Goal: Task Accomplishment & Management: Complete application form

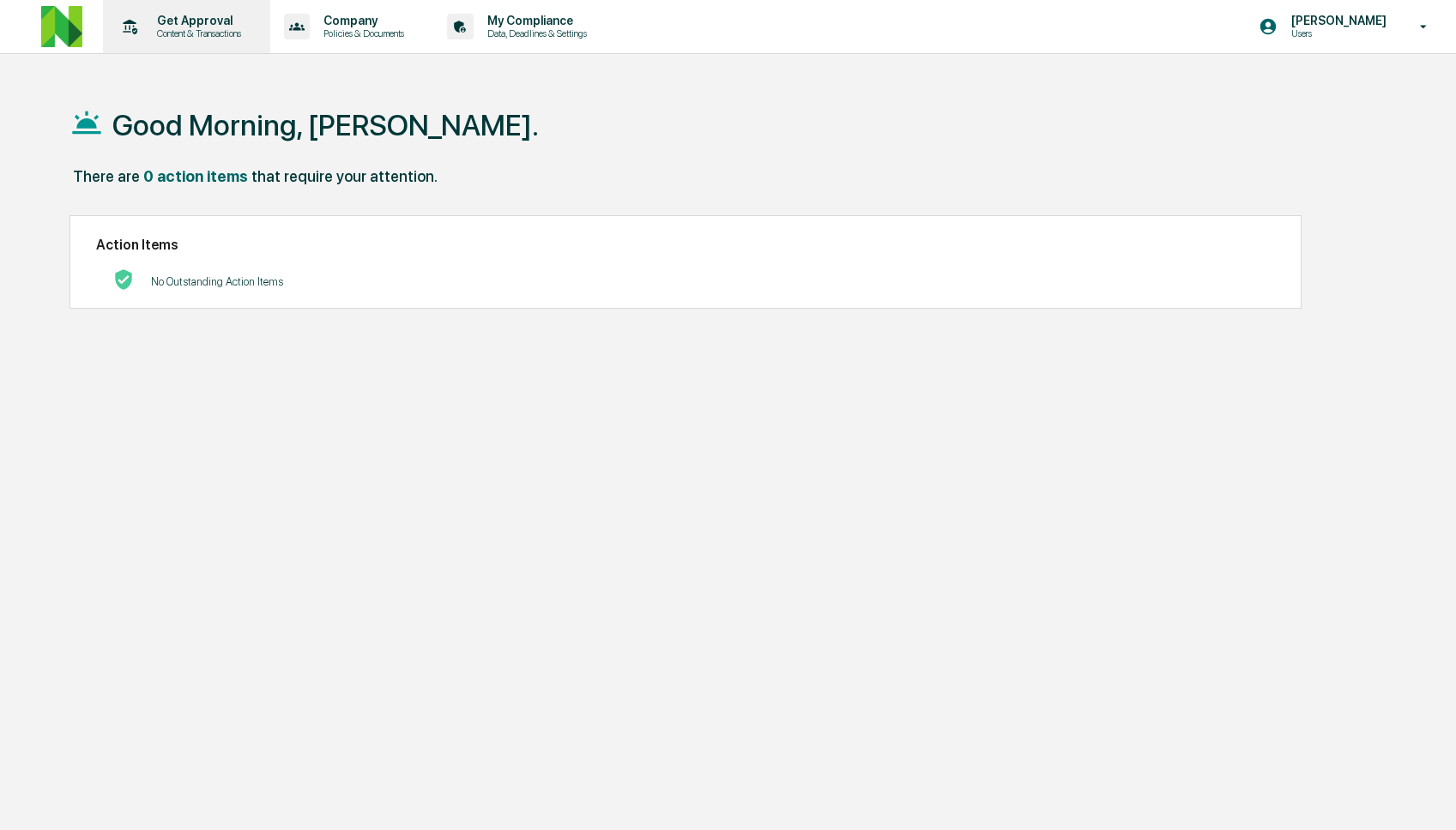
click at [210, 27] on p "Content & Transactions" at bounding box center [196, 33] width 107 height 12
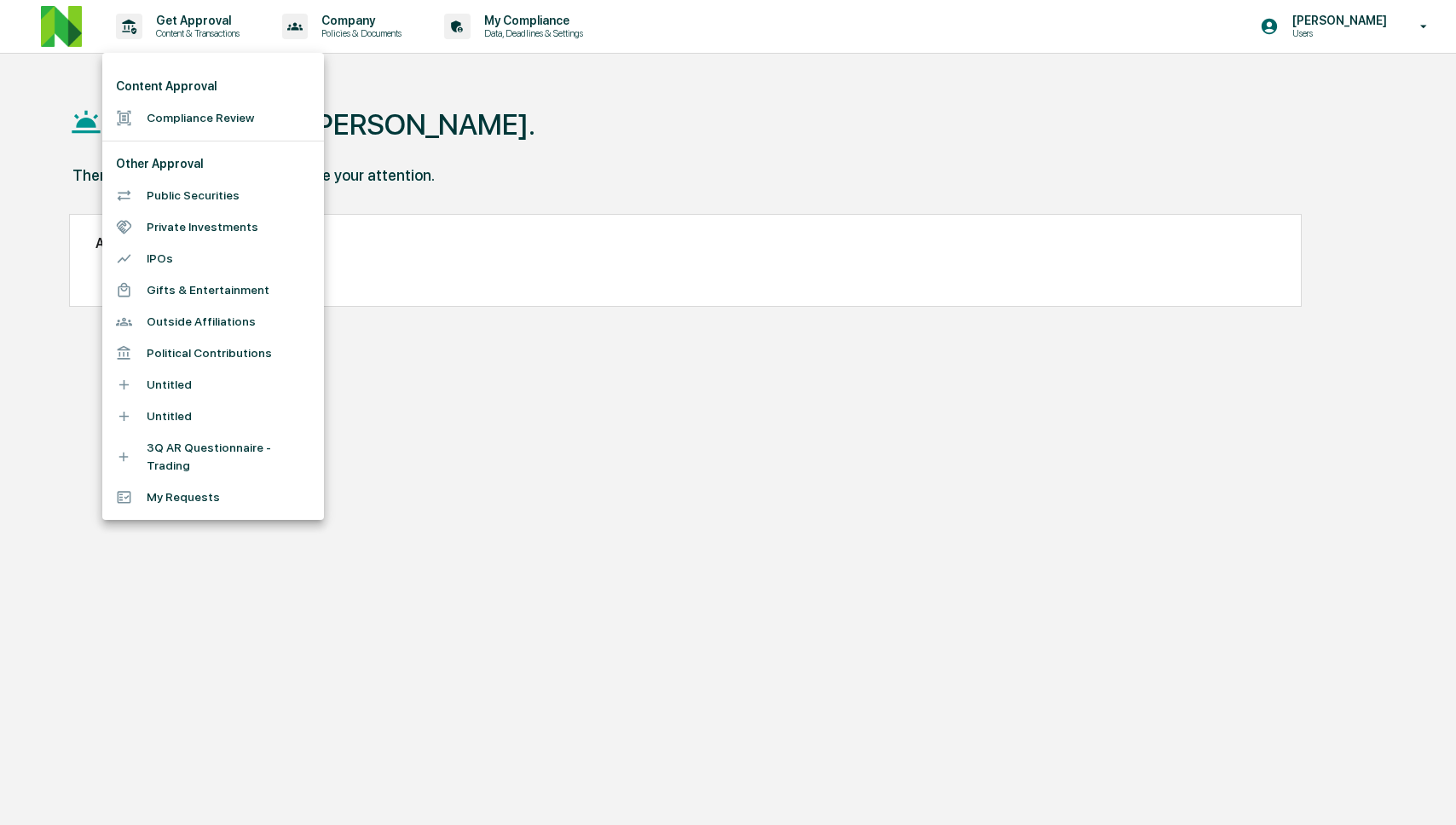
click at [211, 111] on li "Compliance Review" at bounding box center [213, 118] width 222 height 31
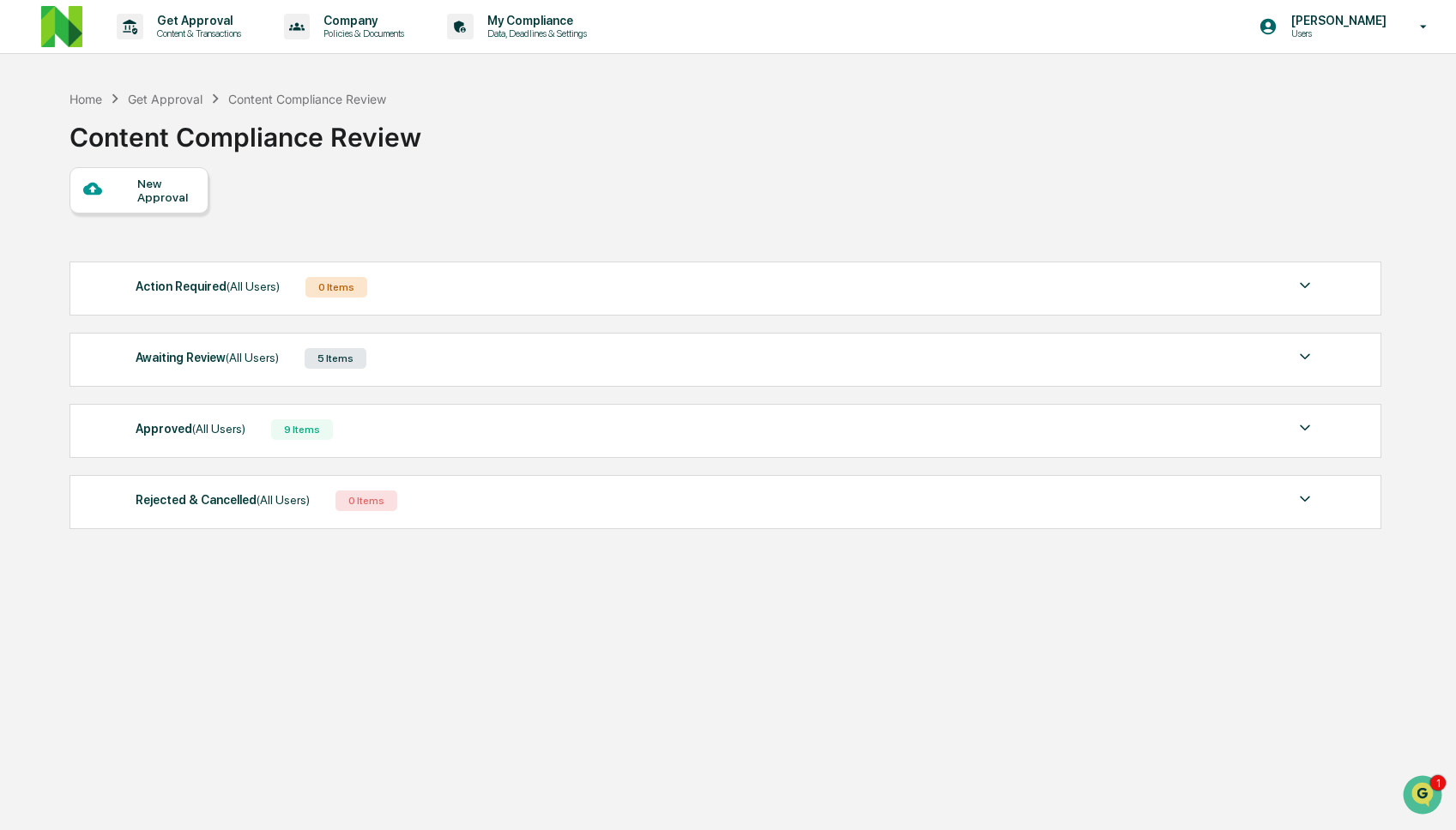
click at [639, 419] on div "Approved (All Users) 9 Items File Name Review Id Created Date Requested By Comp…" at bounding box center [726, 430] width 1312 height 54
click at [633, 440] on div "Approved (All Users) 9 Items" at bounding box center [725, 429] width 1180 height 24
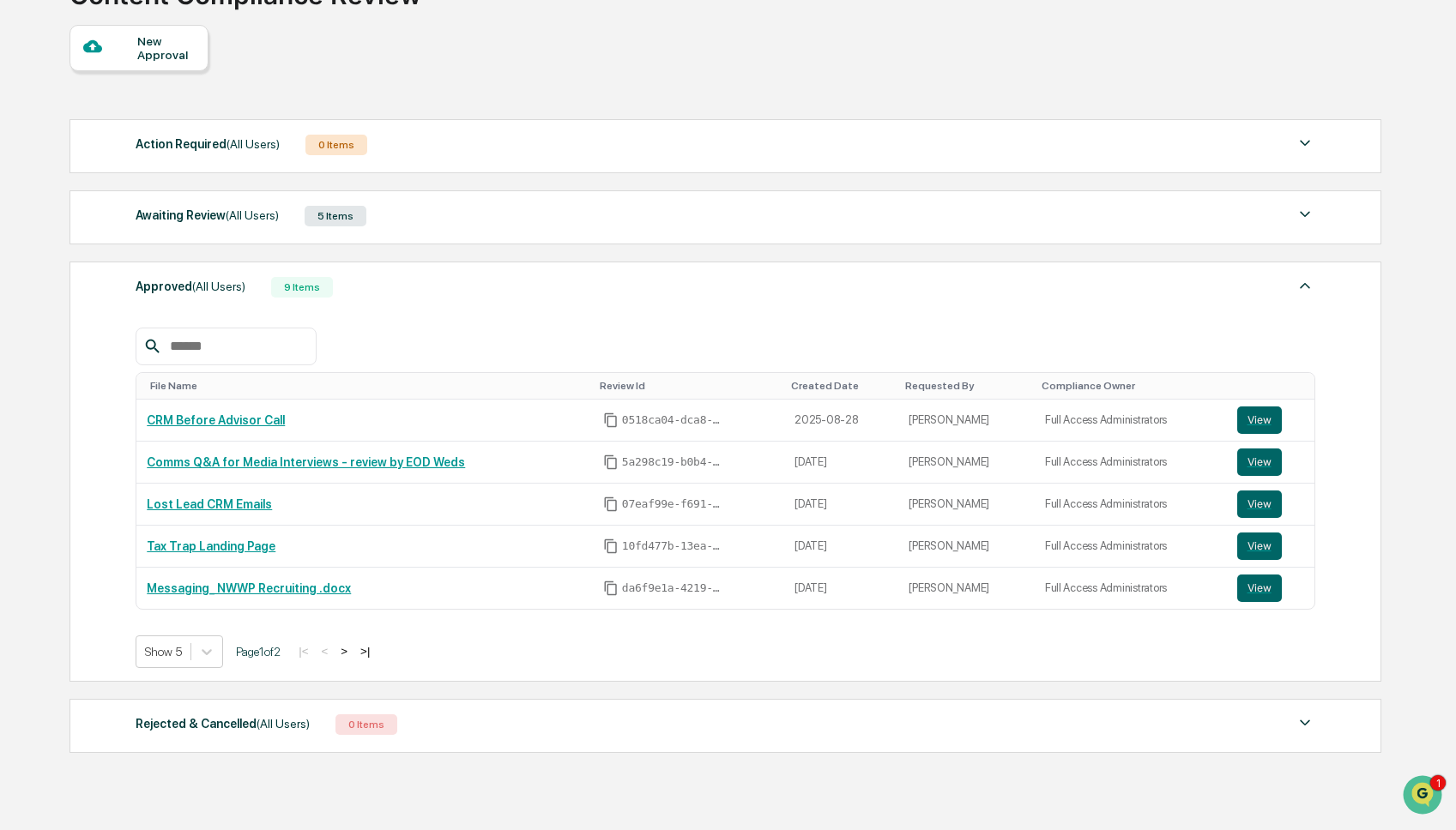
scroll to position [148, 0]
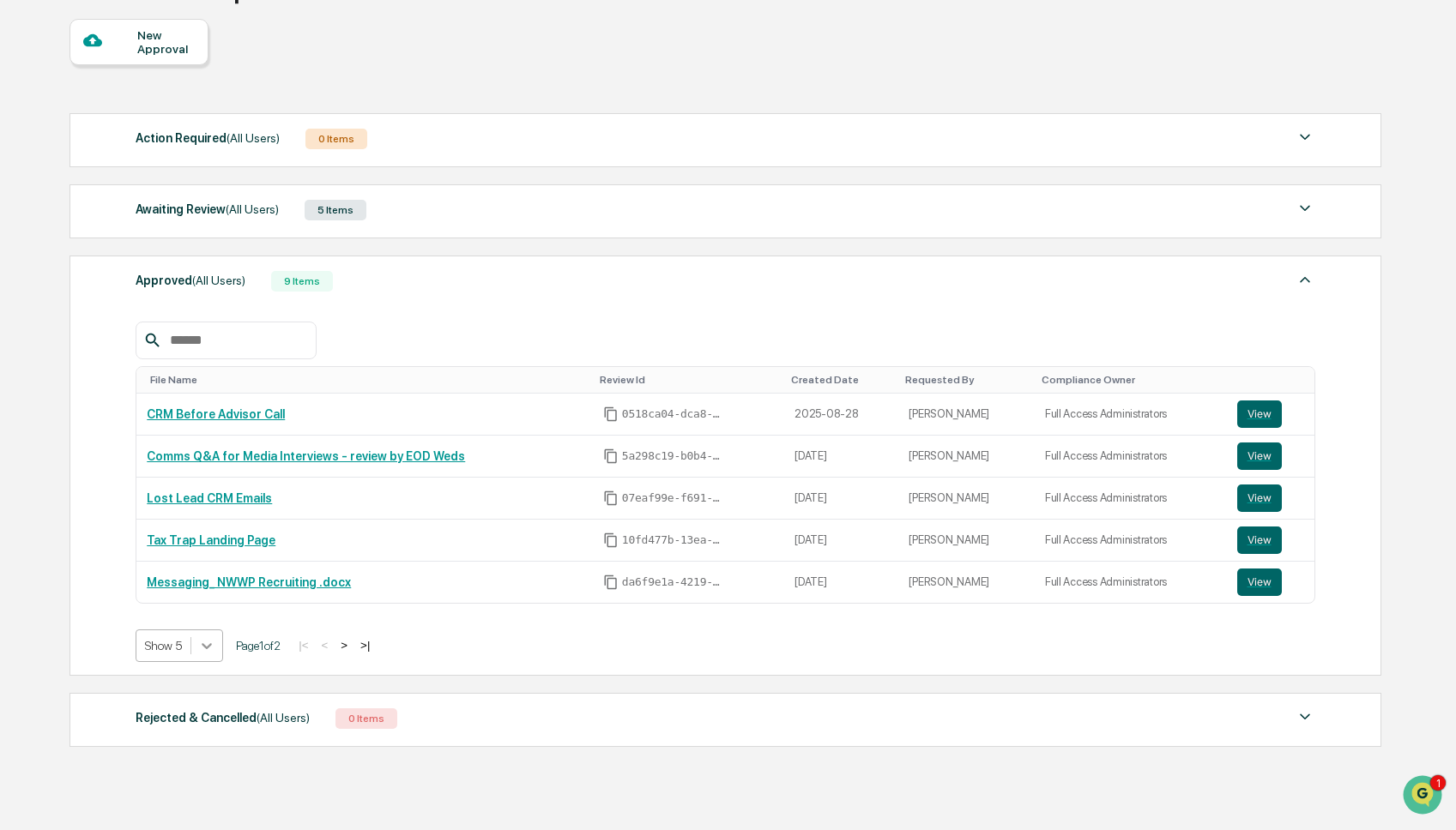
click at [216, 653] on icon at bounding box center [207, 646] width 18 height 18
click at [184, 801] on div "Show 100" at bounding box center [180, 801] width 91 height 27
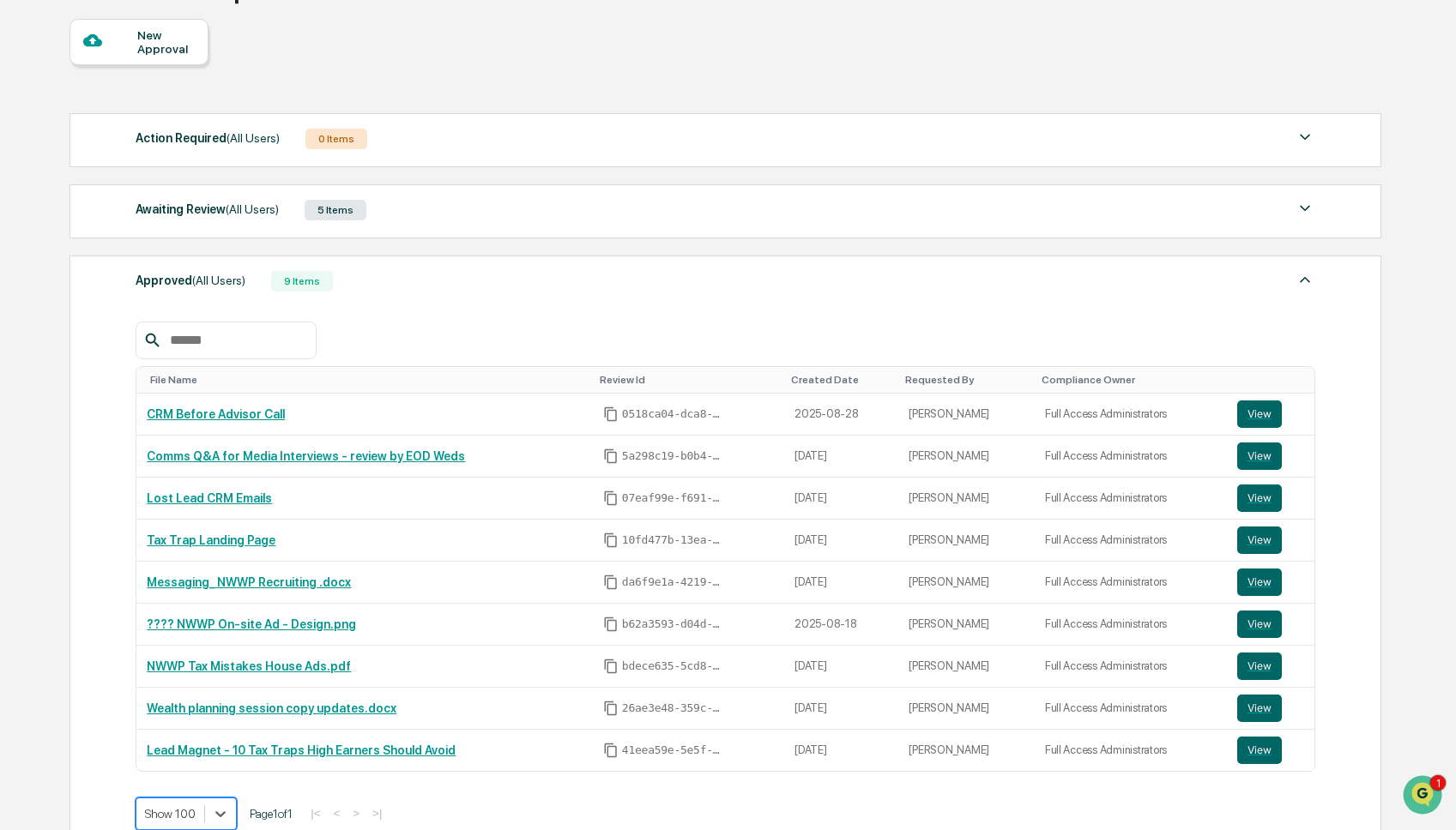
click at [430, 215] on div "Awaiting Review (All Users) 5 Items" at bounding box center [725, 210] width 1180 height 24
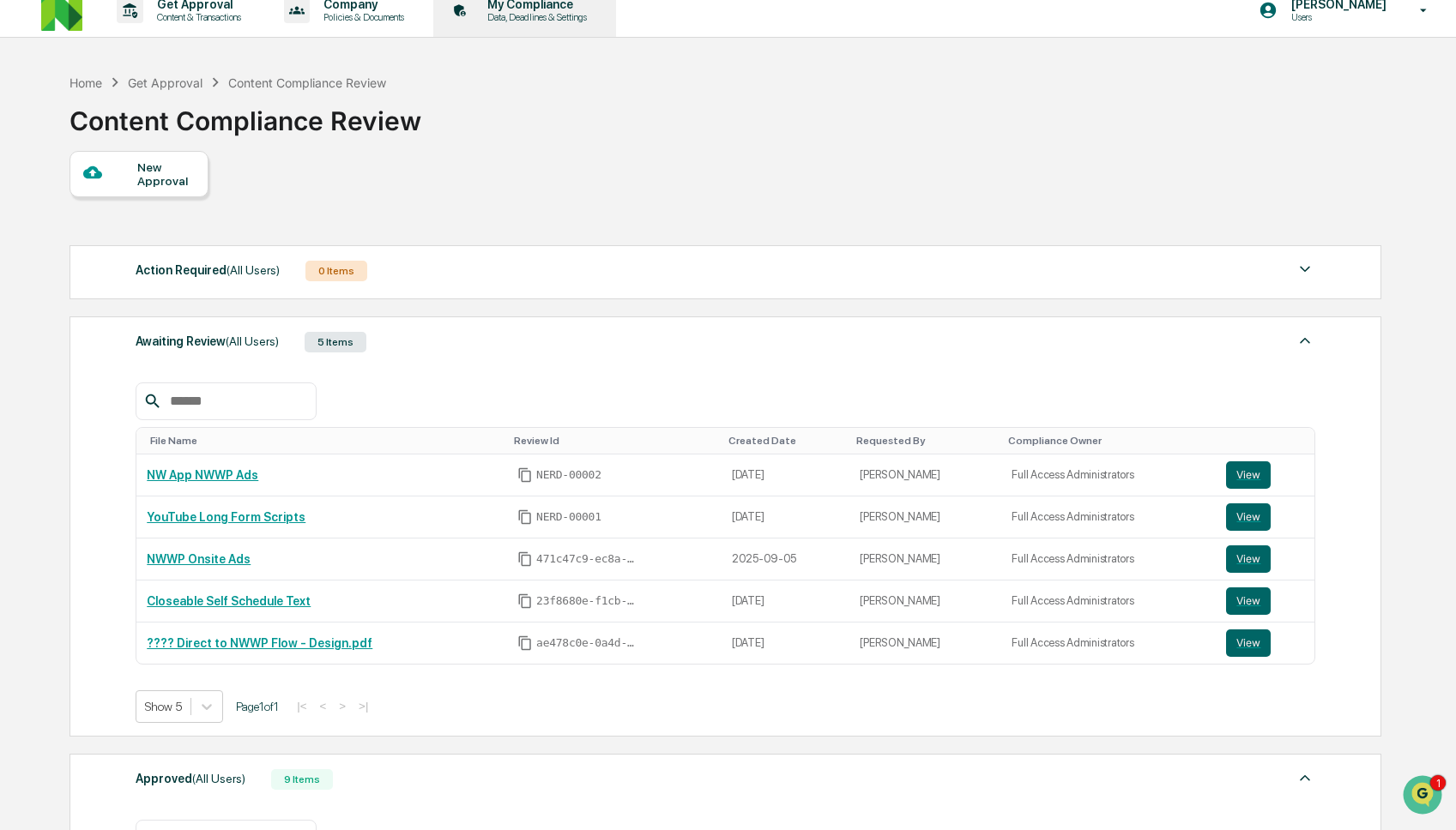
scroll to position [0, 0]
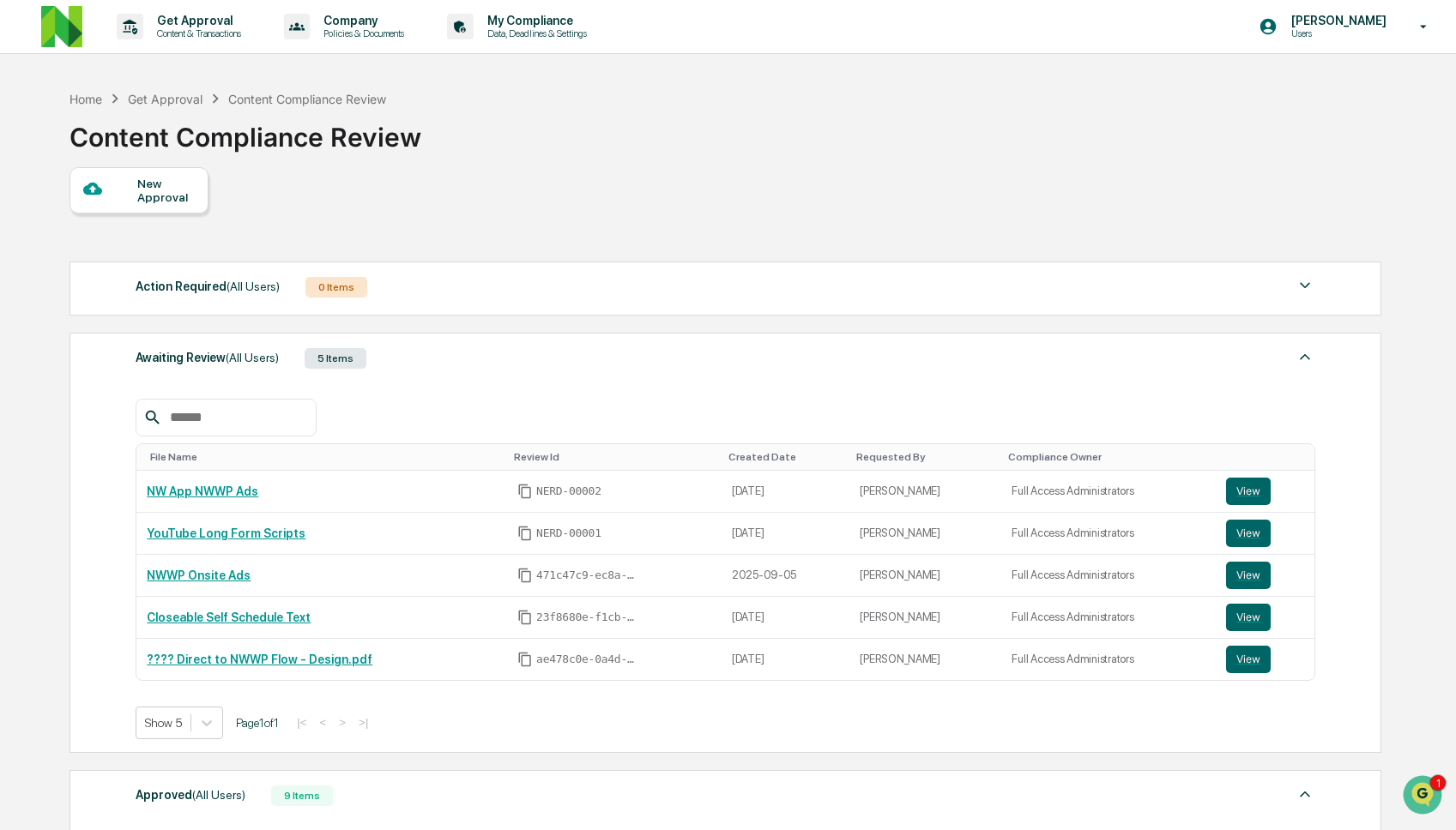
click at [176, 191] on div "New Approval" at bounding box center [166, 190] width 58 height 27
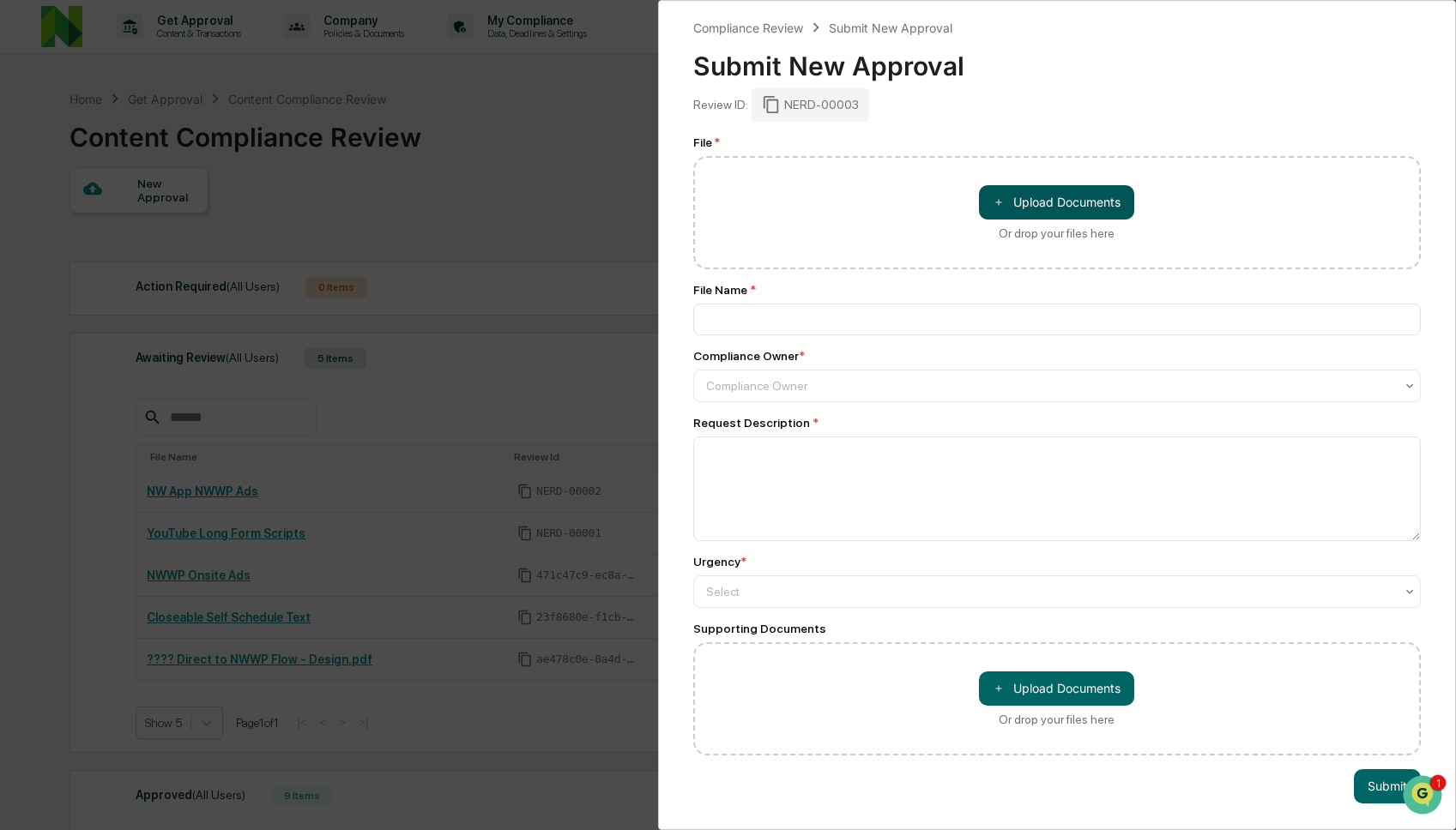
click at [1034, 196] on button "＋ Upload Documents" at bounding box center [1057, 202] width 155 height 34
click at [1047, 203] on button "＋ Upload Documents" at bounding box center [1057, 202] width 155 height 34
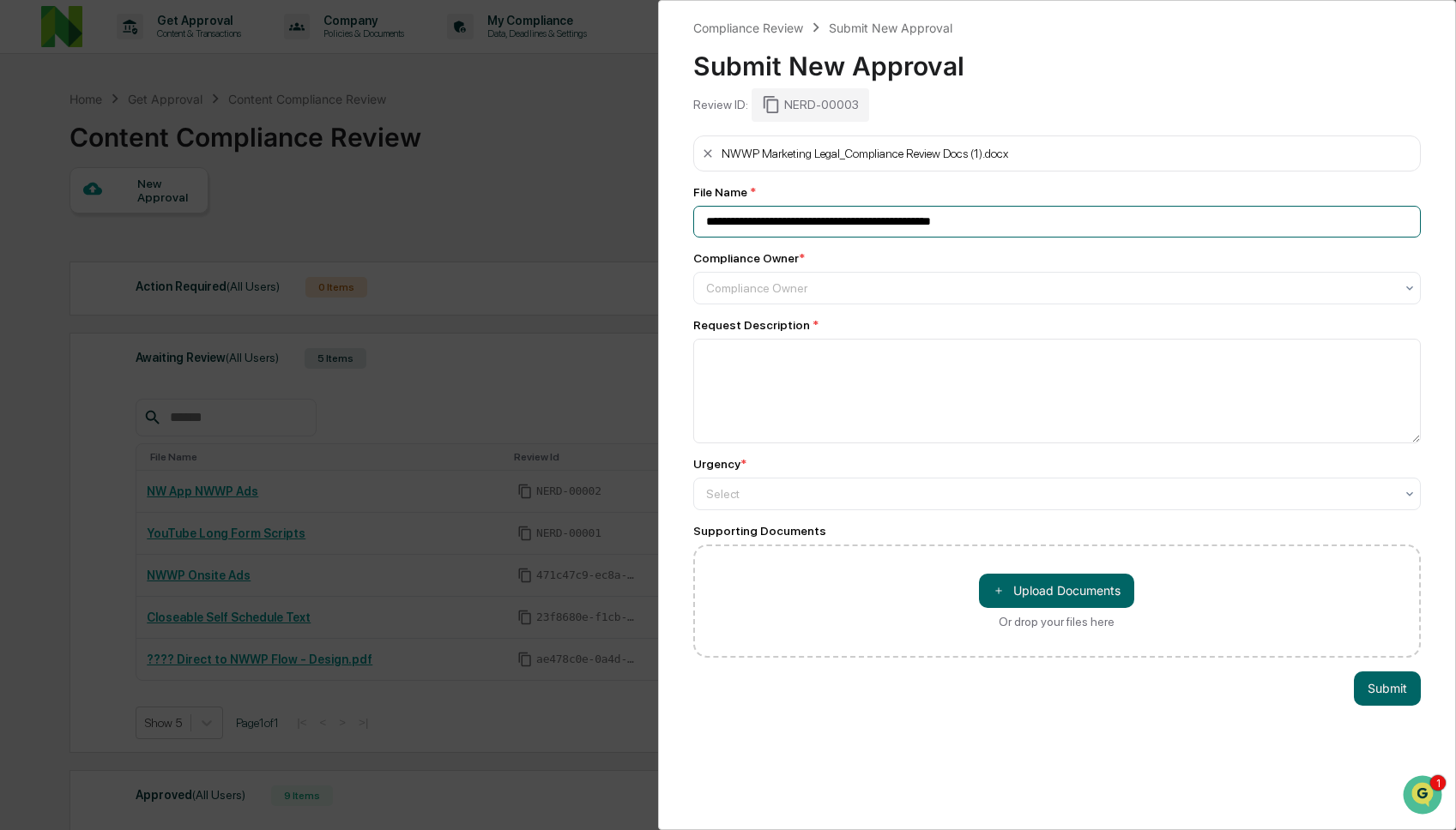
click at [981, 225] on input "**********" at bounding box center [1057, 221] width 728 height 31
type input "**********"
click at [979, 299] on div "Compliance Owner" at bounding box center [1051, 288] width 706 height 24
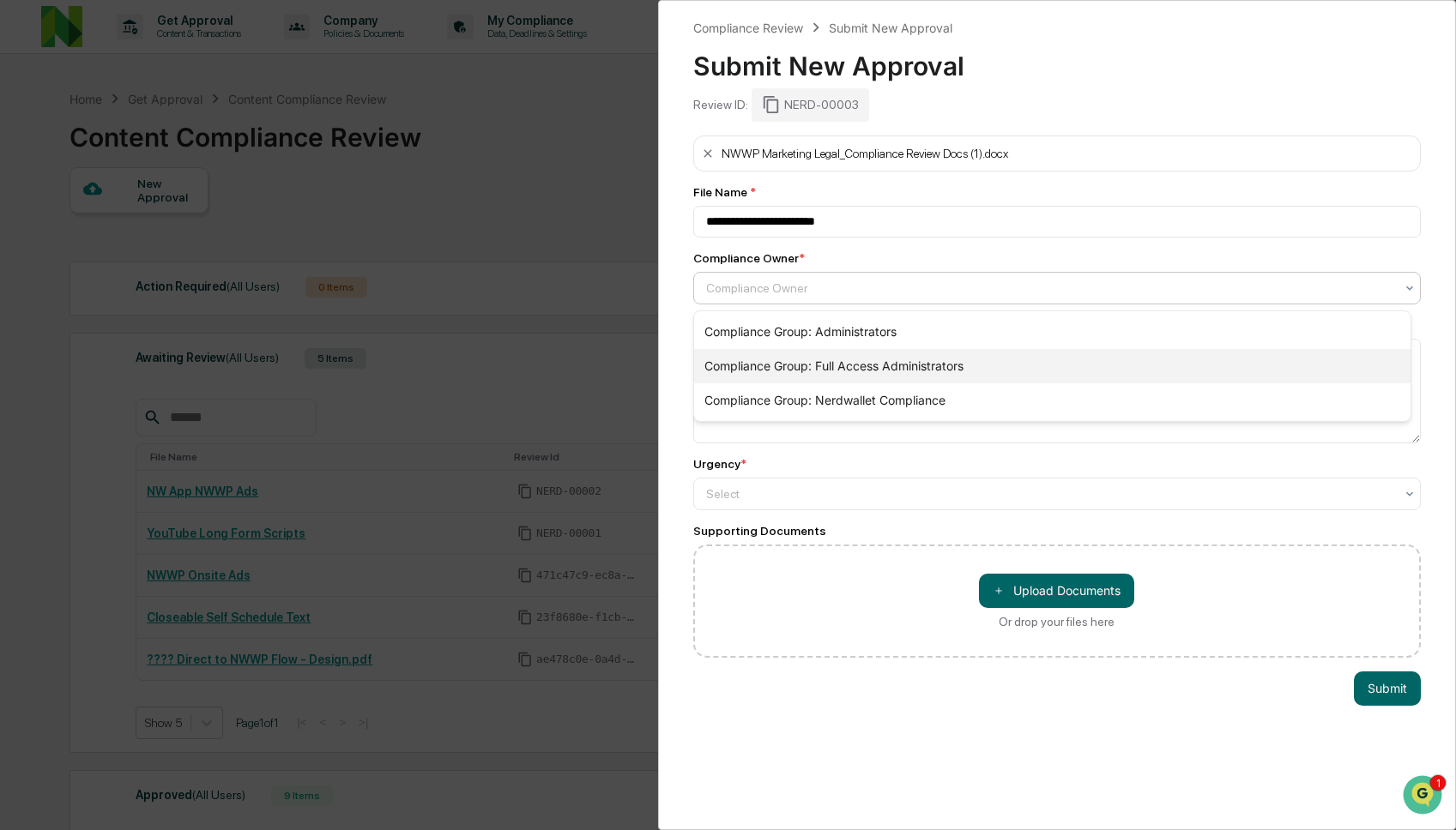
click at [965, 361] on div "Compliance Group: Full Access Administrators" at bounding box center [1053, 366] width 718 height 34
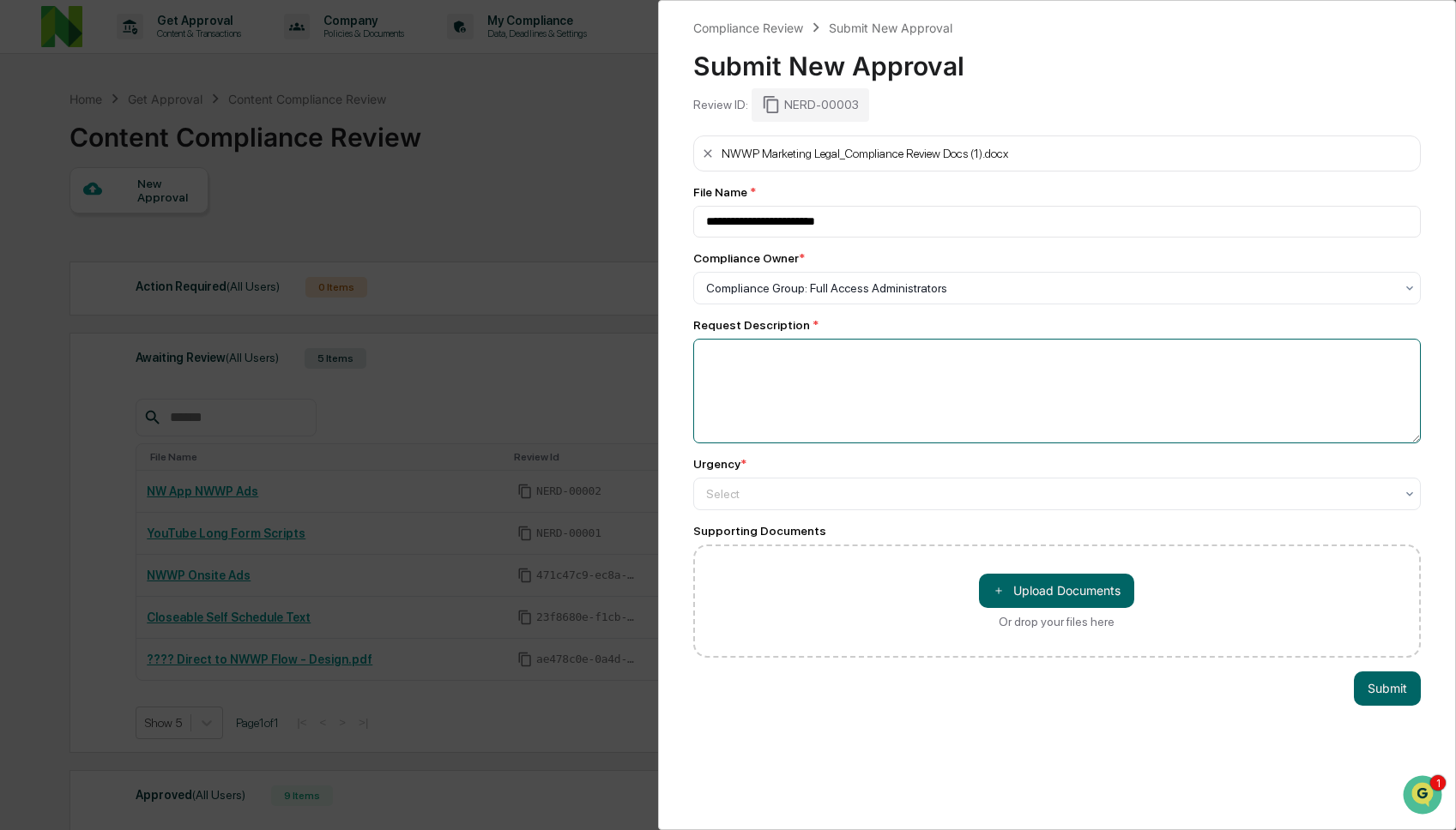
click at [930, 372] on textarea at bounding box center [1057, 391] width 728 height 105
click at [955, 388] on textarea "**********" at bounding box center [1052, 391] width 719 height 105
paste textarea "**********"
type textarea "**********"
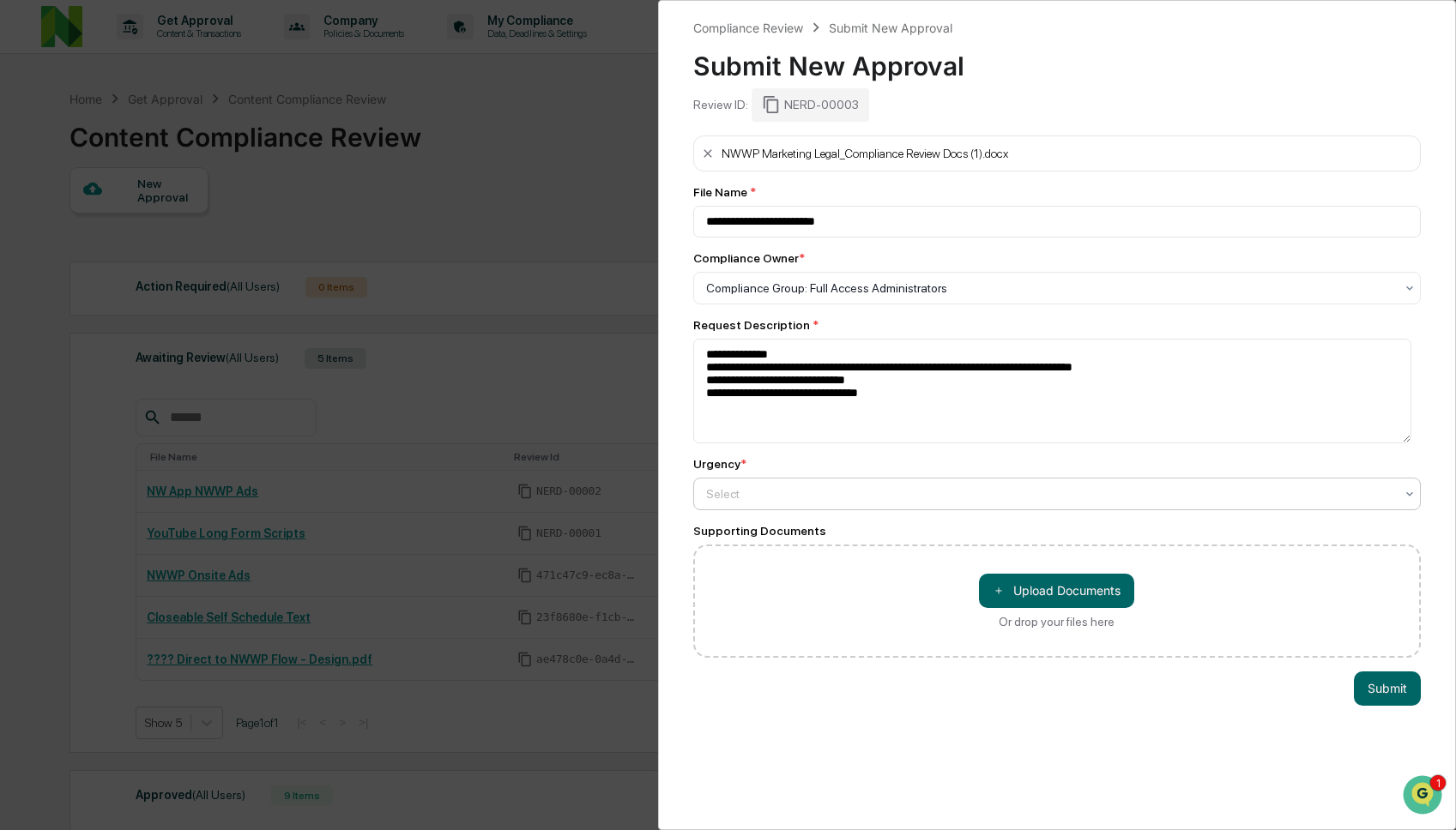
click at [950, 496] on div at bounding box center [1050, 494] width 689 height 18
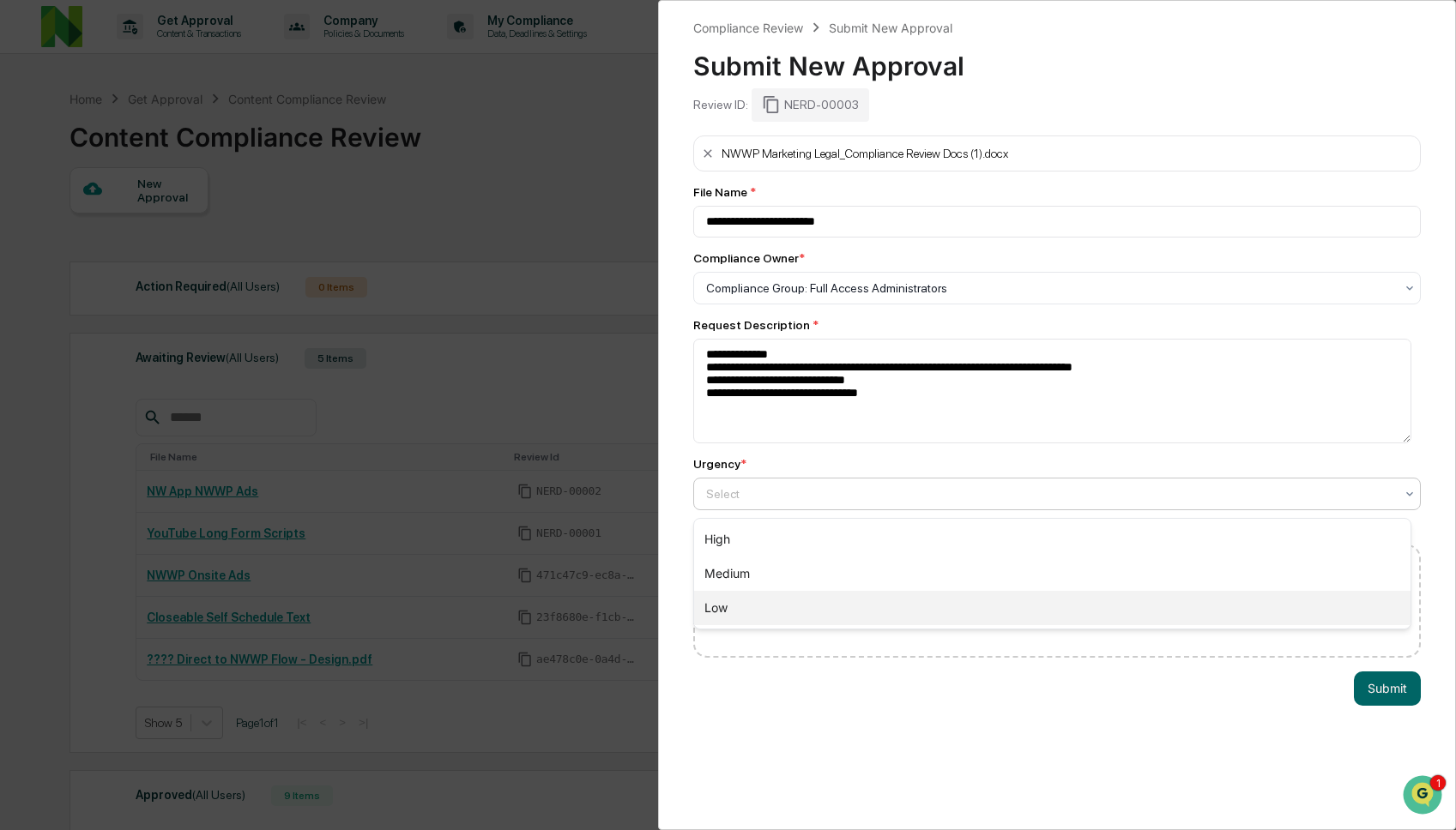
click at [856, 609] on div "Low" at bounding box center [1053, 608] width 718 height 34
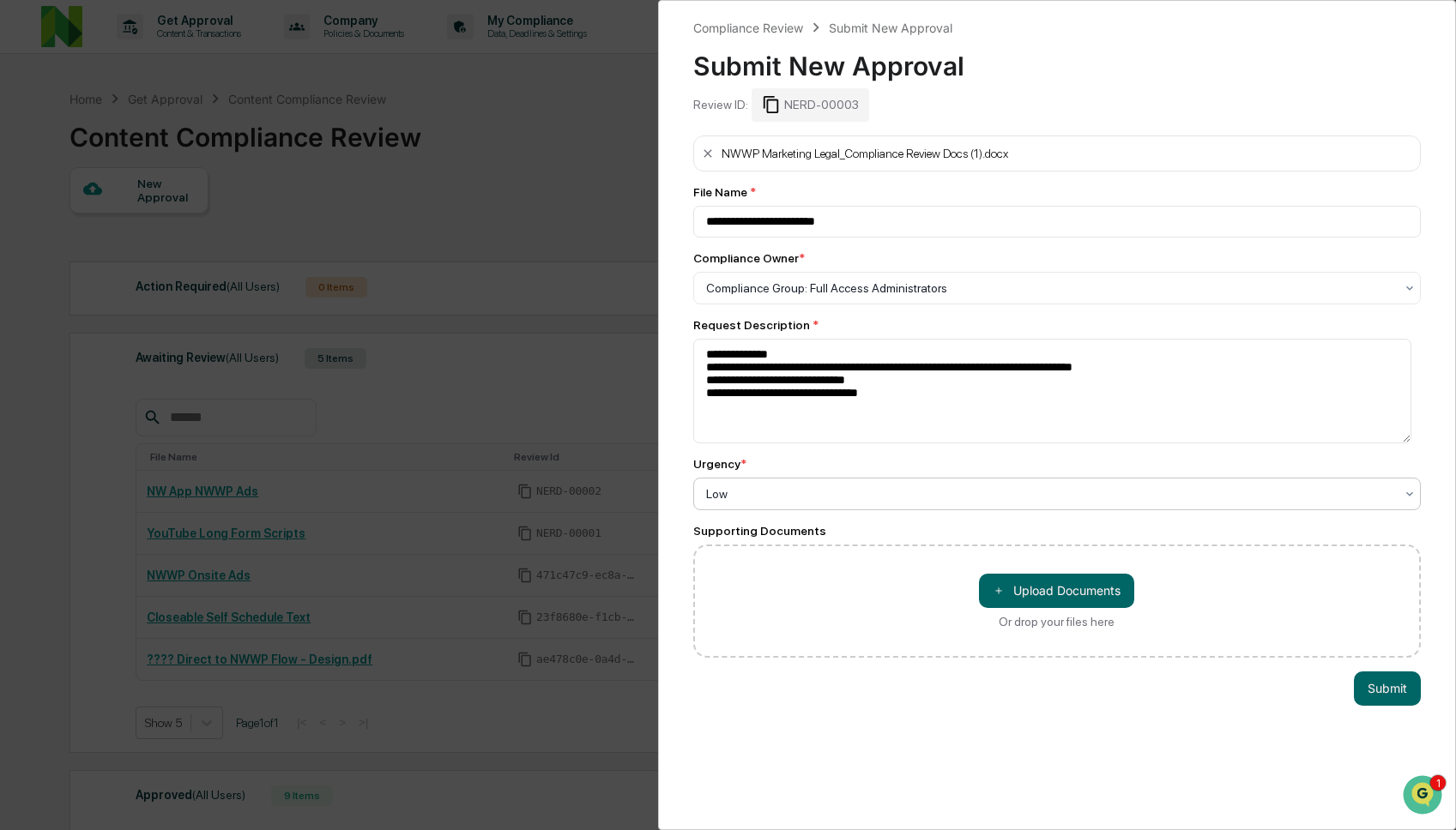
click at [773, 100] on icon at bounding box center [771, 105] width 16 height 18
click at [1366, 690] on button "Submit" at bounding box center [1387, 688] width 67 height 34
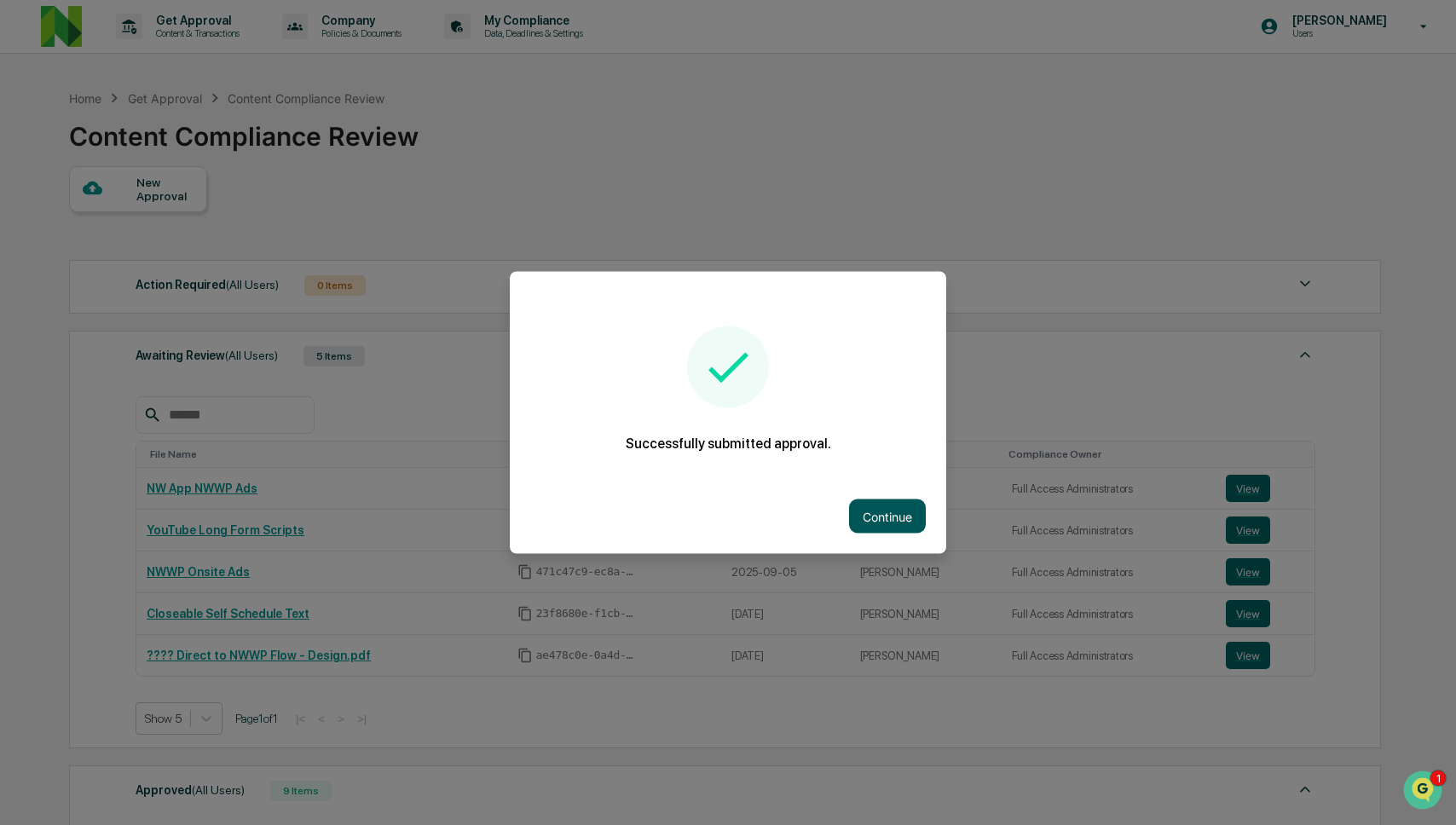
click at [884, 511] on button "Continue" at bounding box center [887, 516] width 77 height 34
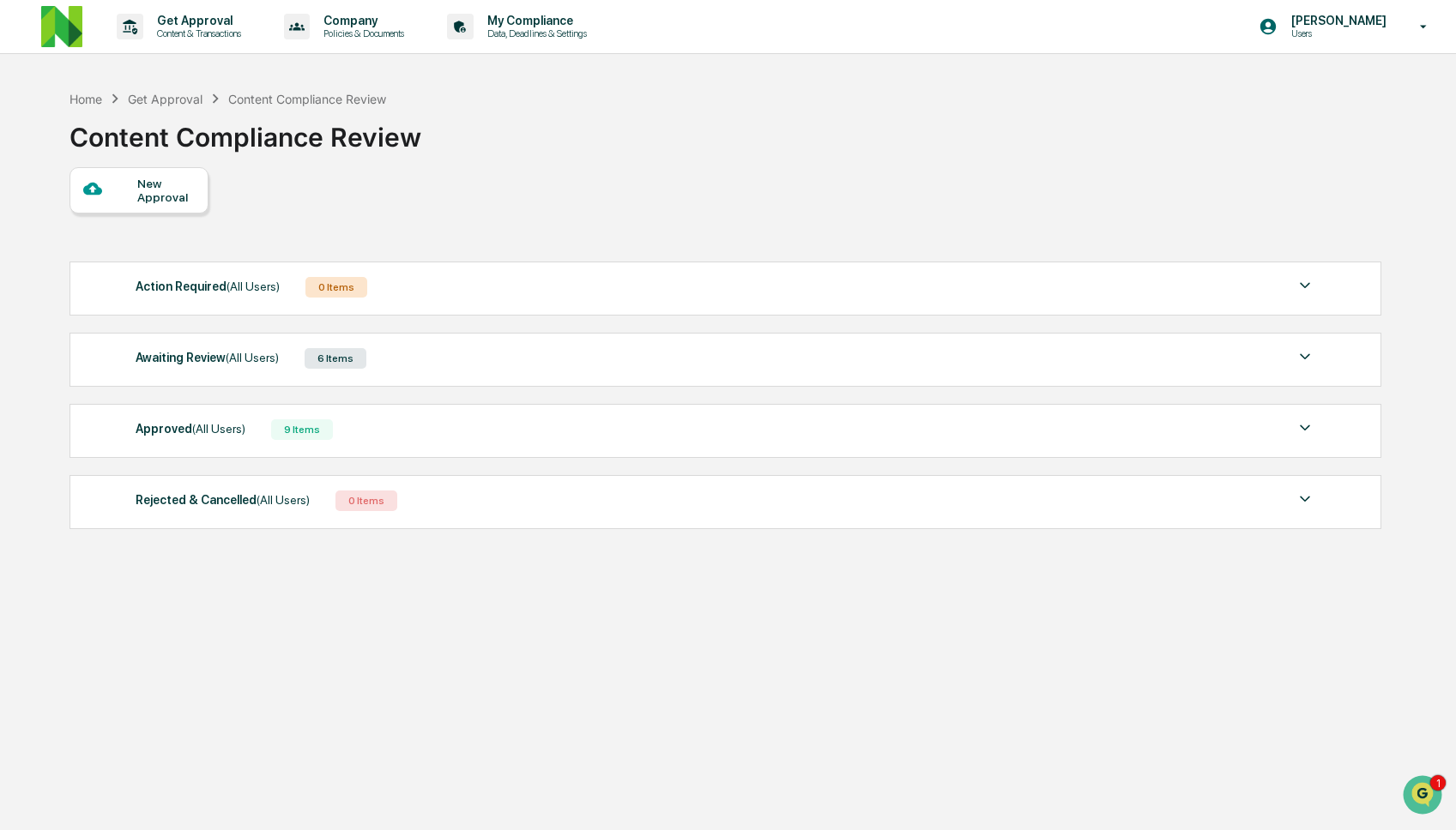
click at [423, 370] on div "Awaiting Review (All Users) 6 Items" at bounding box center [725, 359] width 1180 height 24
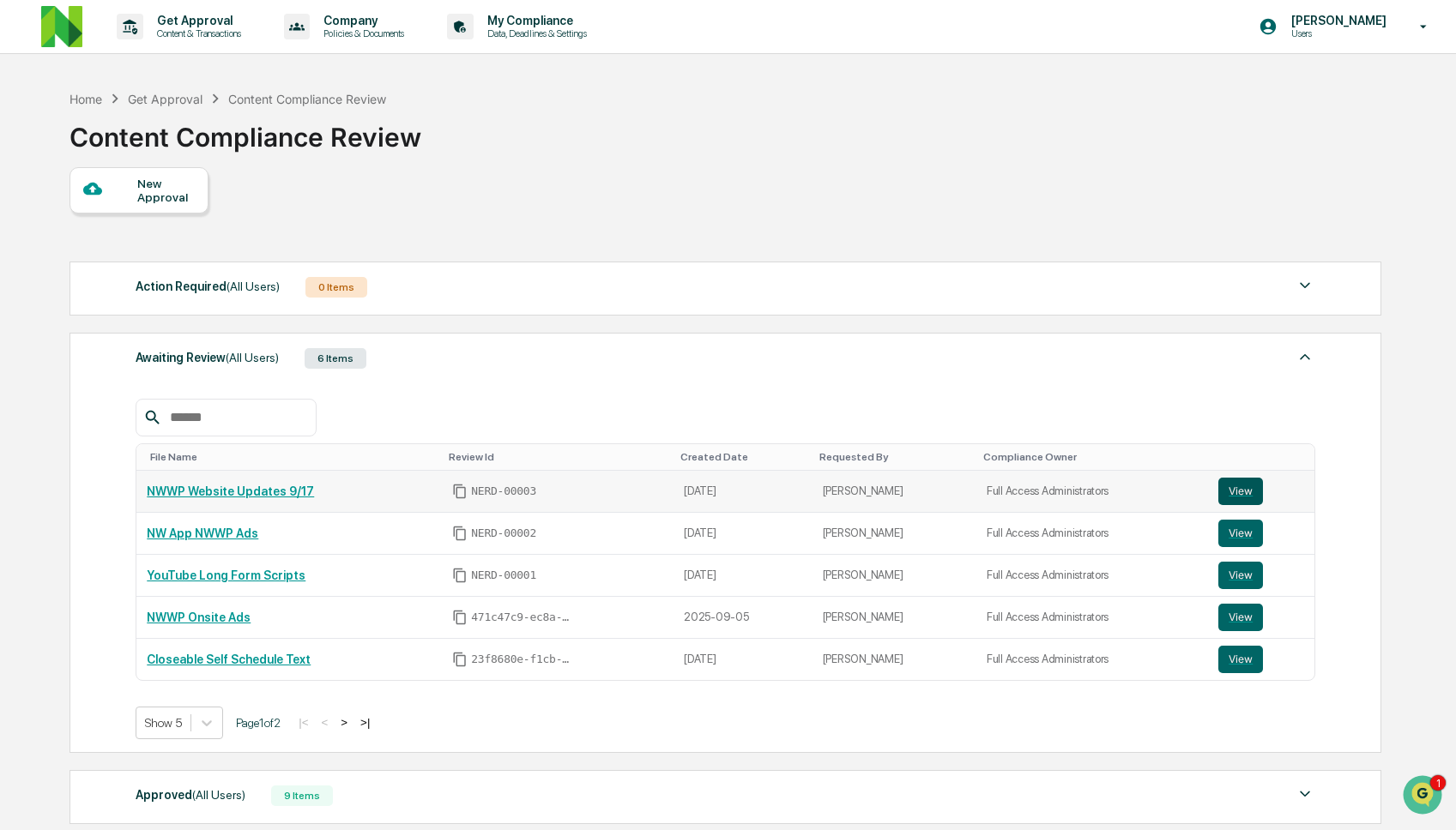
click at [1232, 491] on button "View" at bounding box center [1241, 491] width 45 height 27
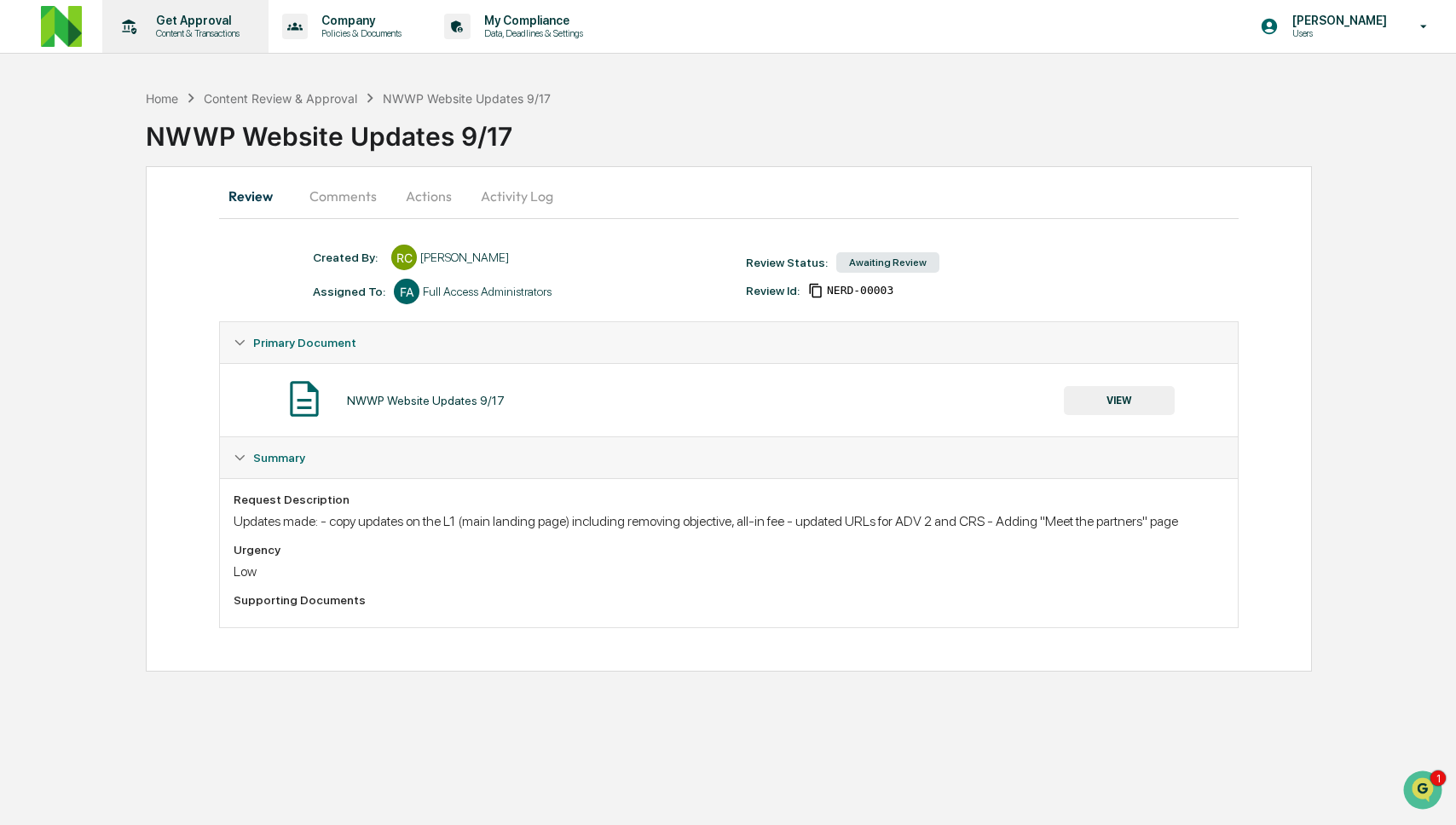
click at [234, 29] on p "Content & Transactions" at bounding box center [195, 33] width 106 height 12
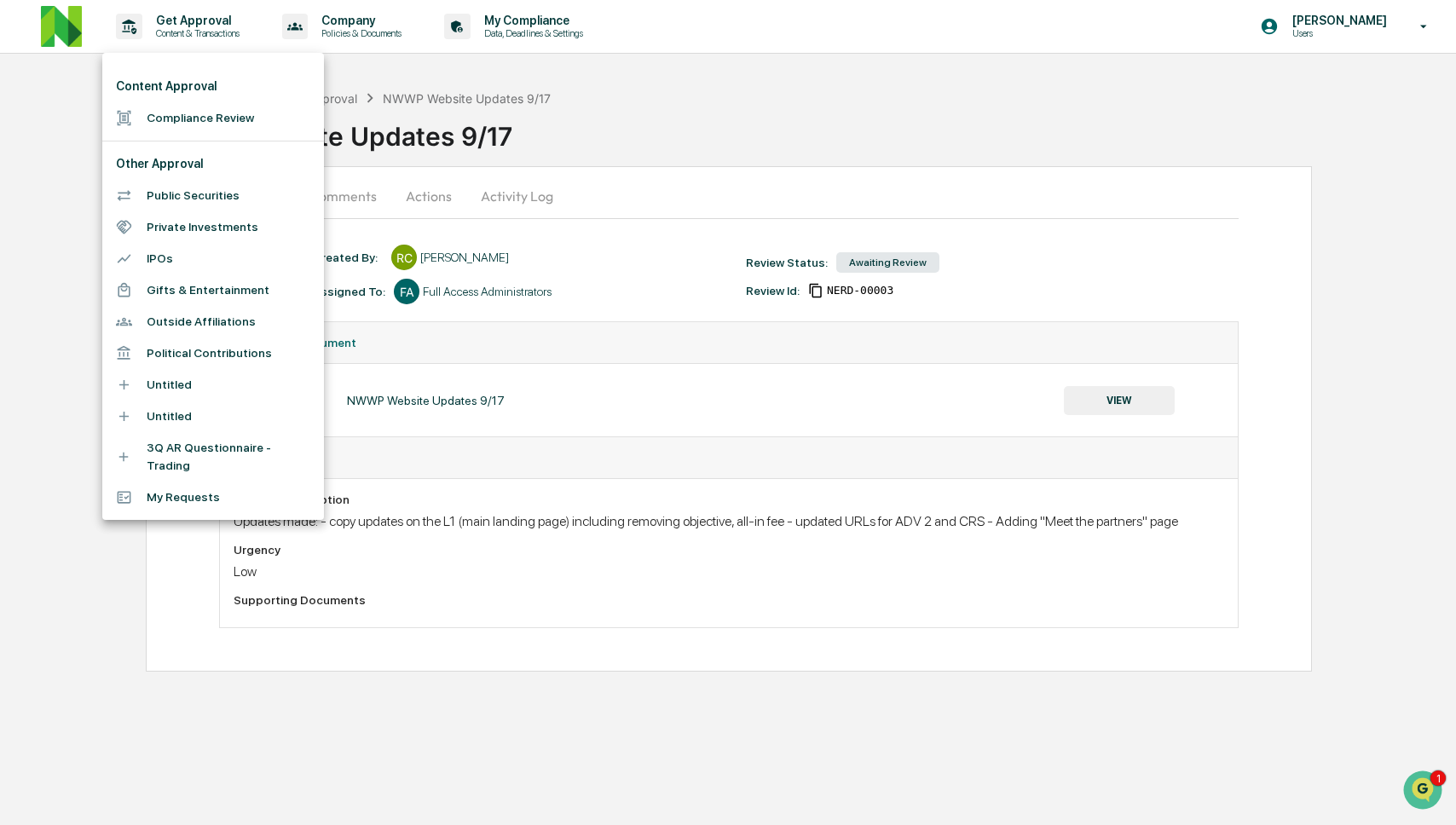
click at [233, 120] on li "Compliance Review" at bounding box center [213, 118] width 222 height 31
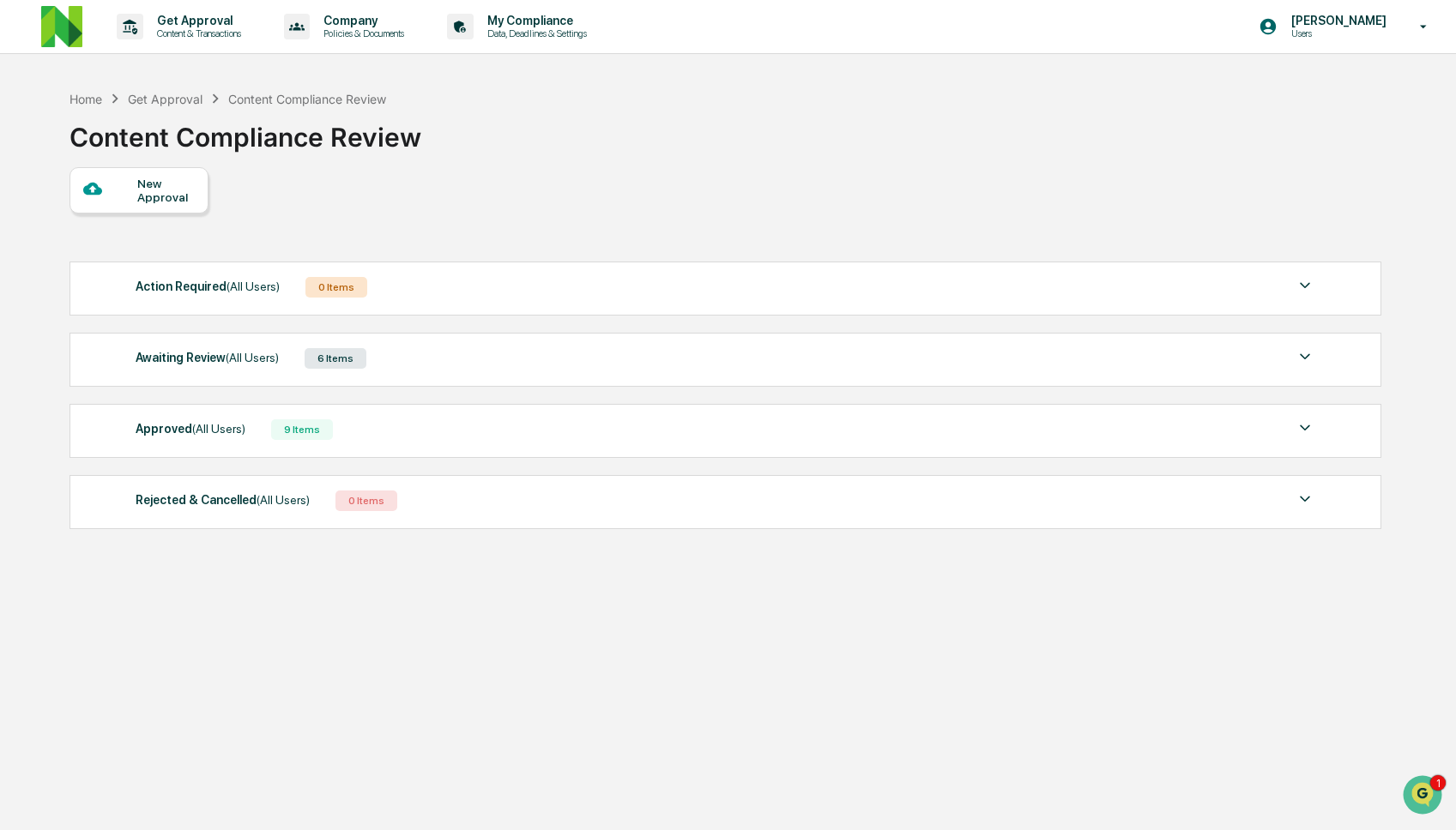
click at [379, 357] on div "Awaiting Review (All Users) 6 Items" at bounding box center [725, 359] width 1180 height 24
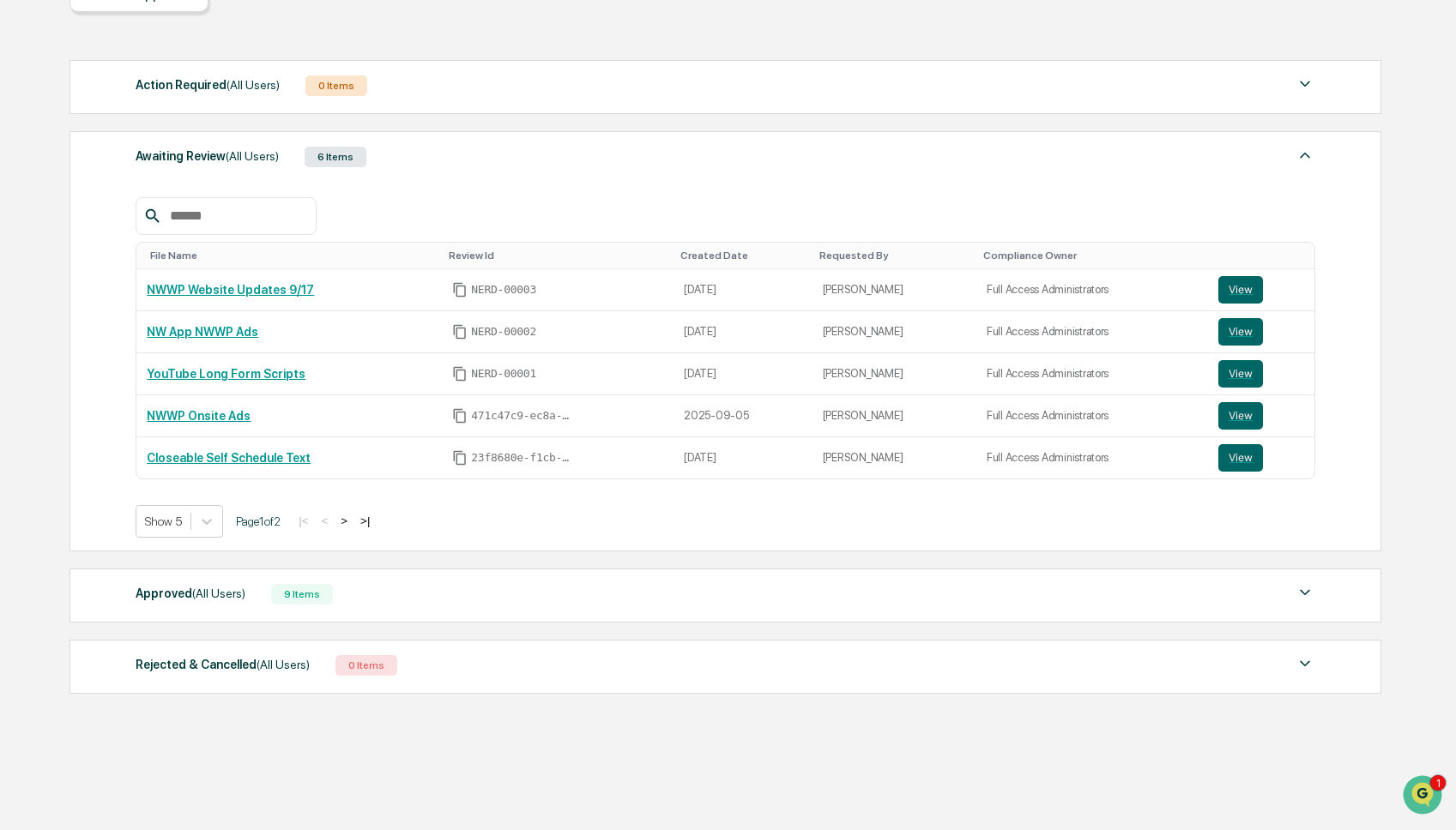
scroll to position [211, 0]
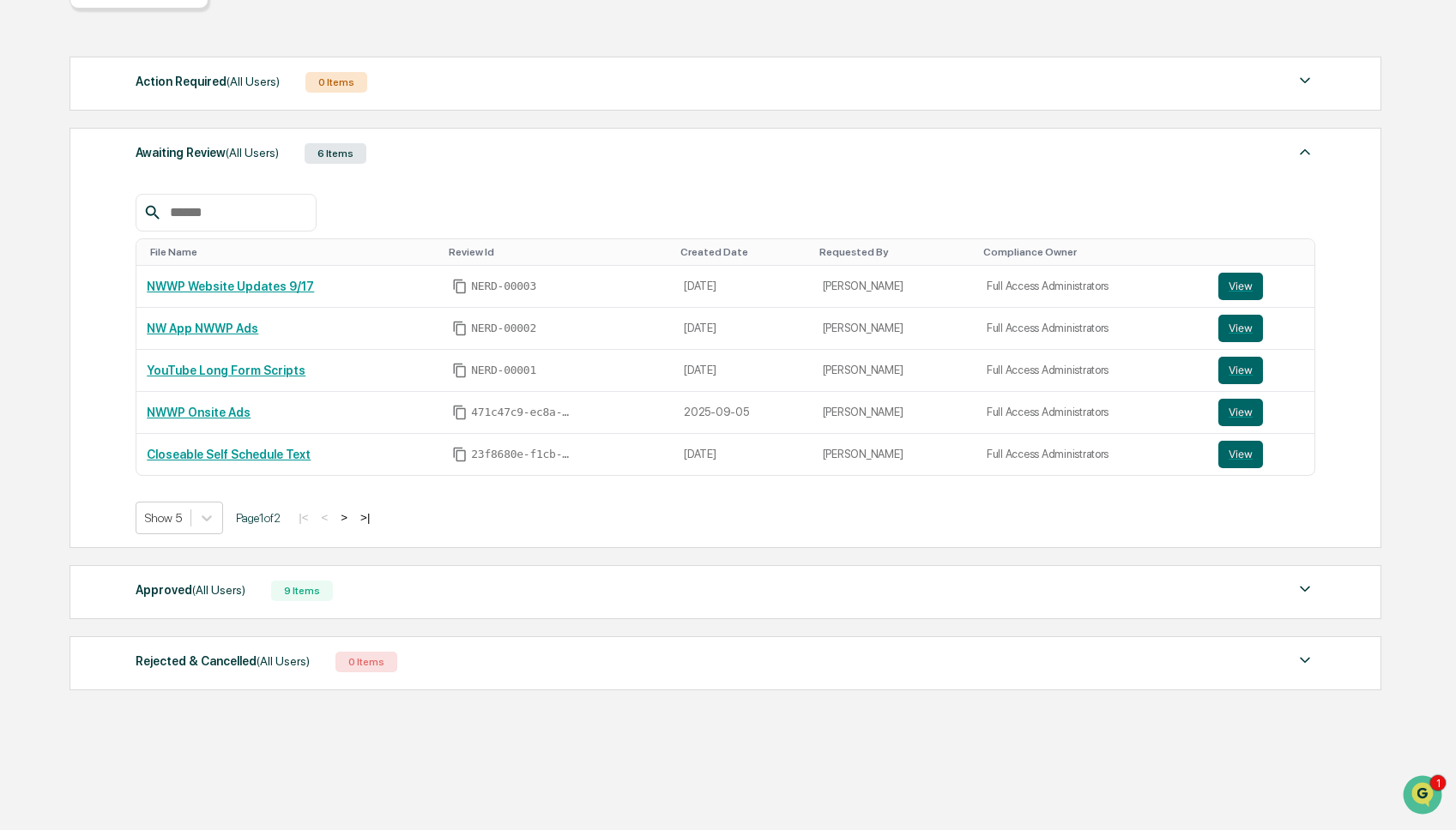
click at [392, 579] on div "Approved (All Users) 9 Items" at bounding box center [725, 591] width 1180 height 24
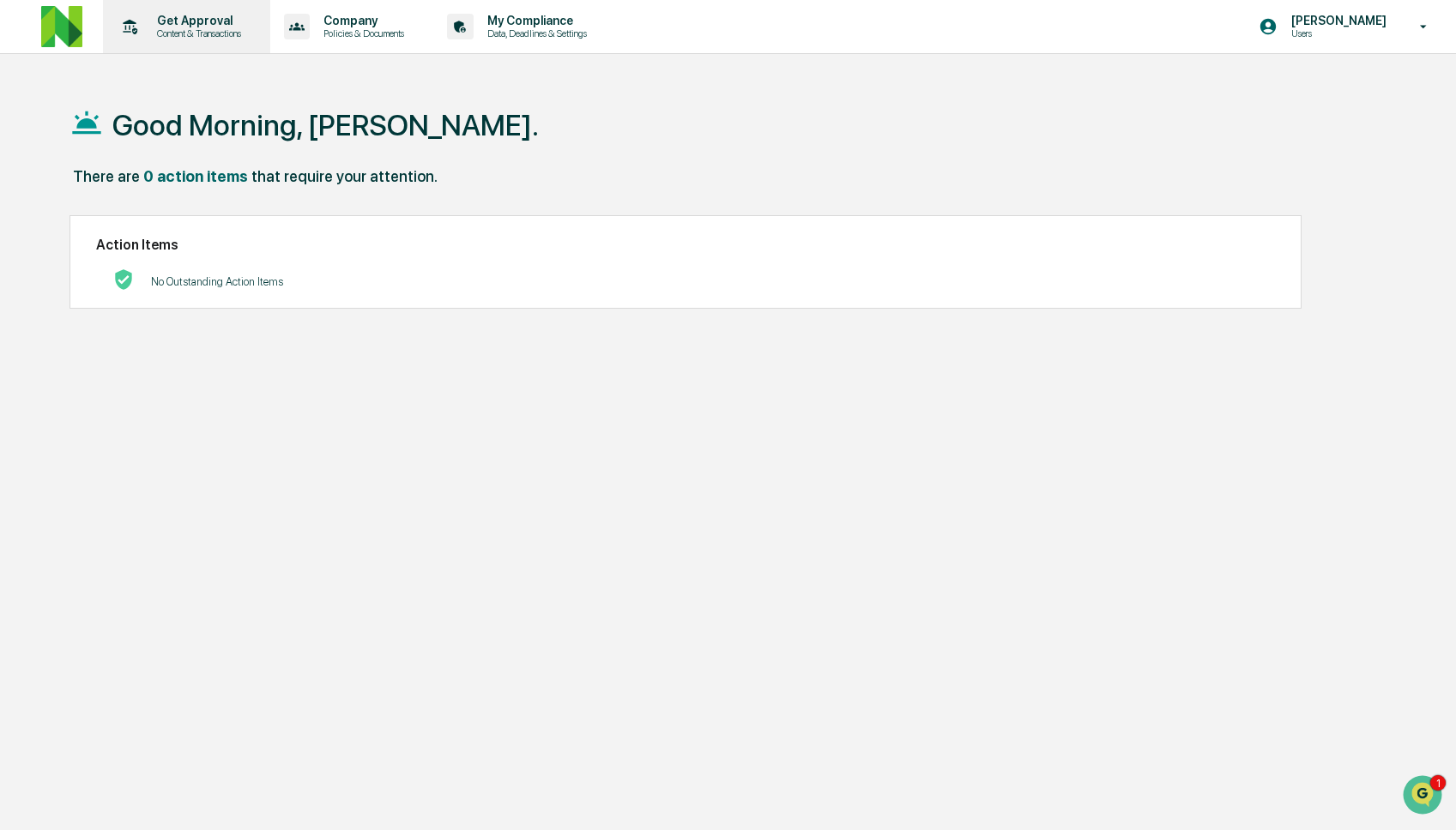
click at [204, 42] on div "Get Approval Content & Transactions" at bounding box center [184, 26] width 150 height 53
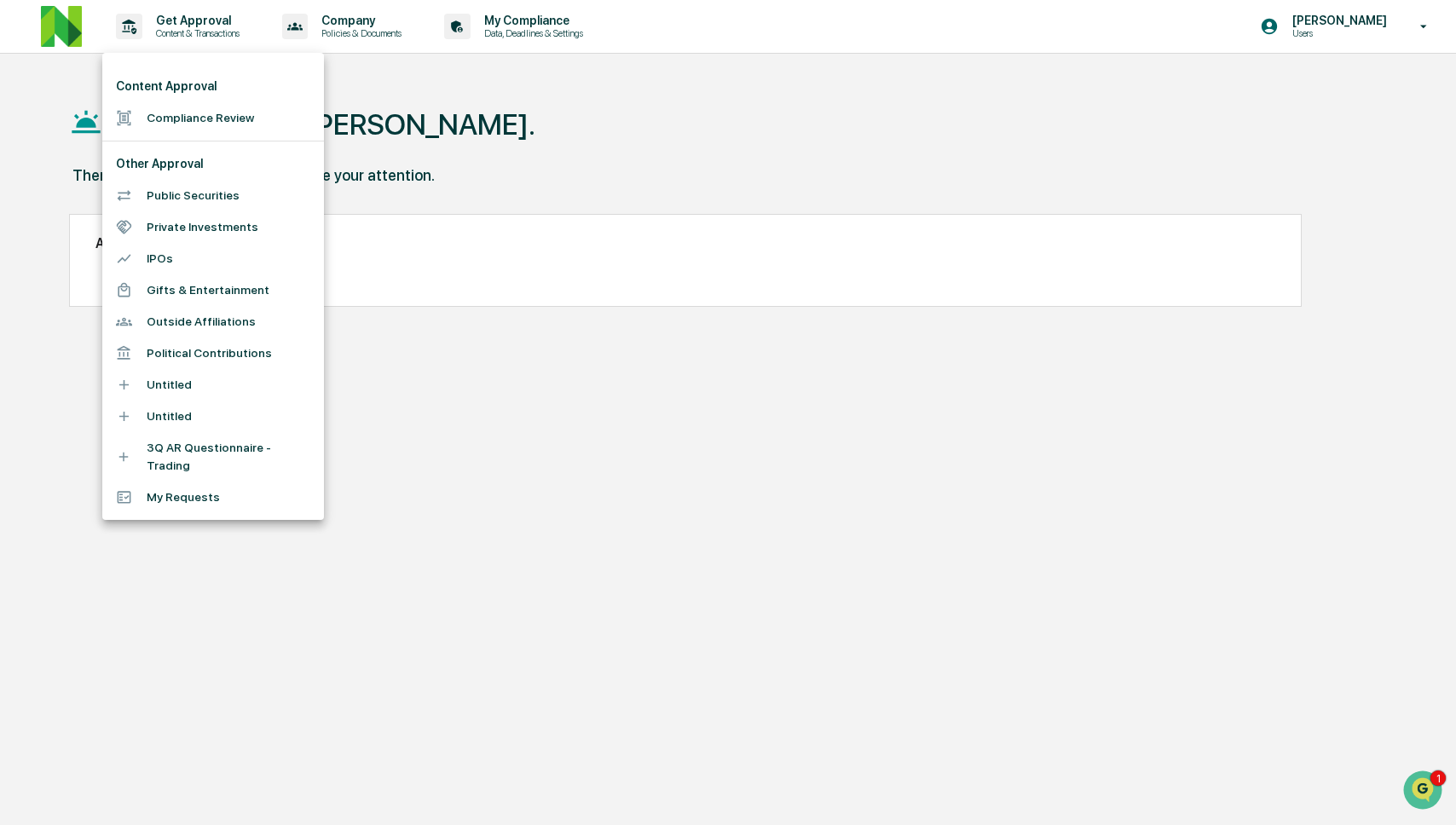
click at [205, 122] on li "Compliance Review" at bounding box center [213, 118] width 222 height 31
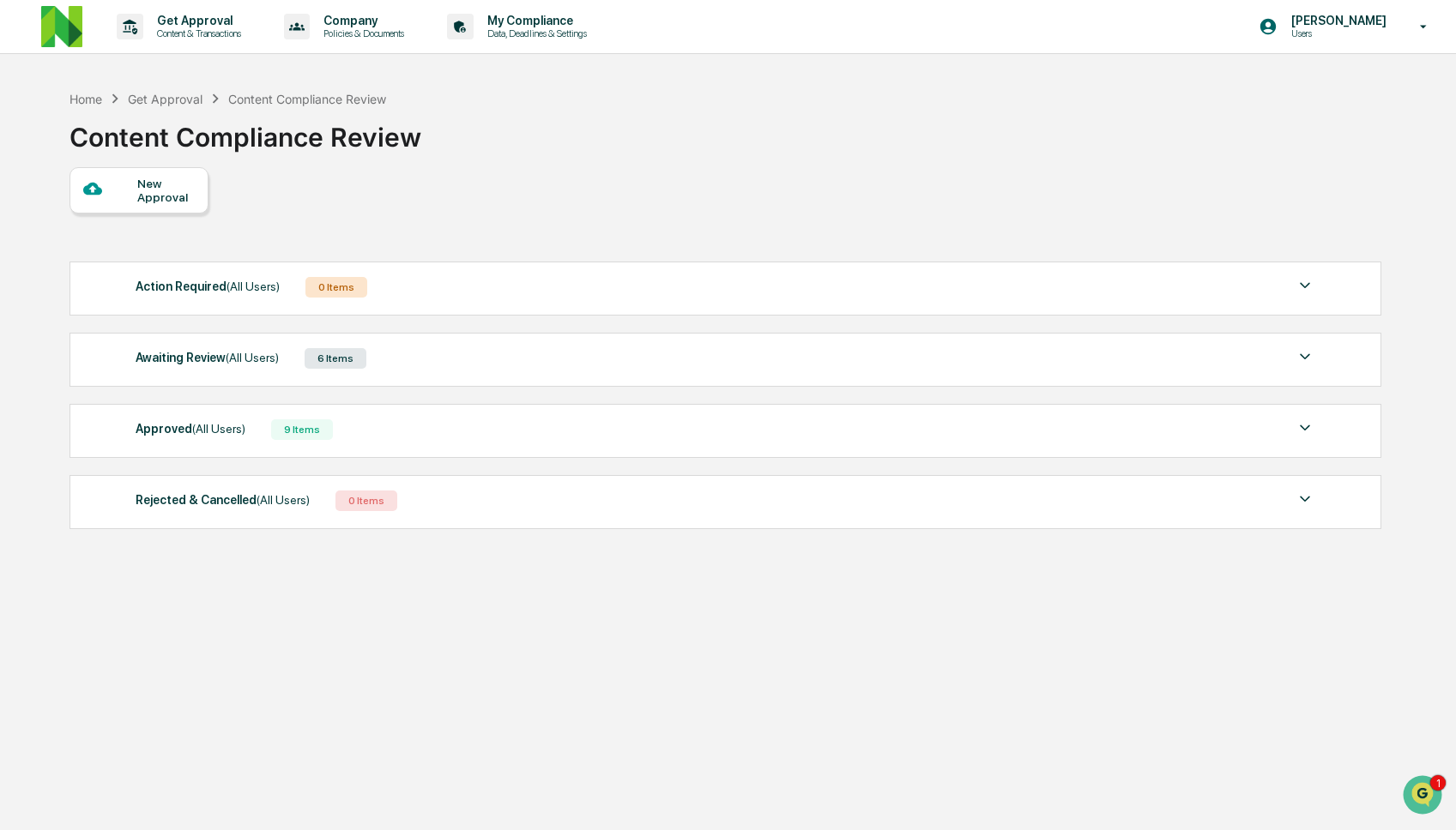
click at [340, 447] on div "Approved (All Users) 9 Items File Name Review Id Created Date Requested By Comp…" at bounding box center [726, 430] width 1312 height 54
click at [408, 365] on div "Awaiting Review (All Users) 6 Items" at bounding box center [725, 359] width 1180 height 24
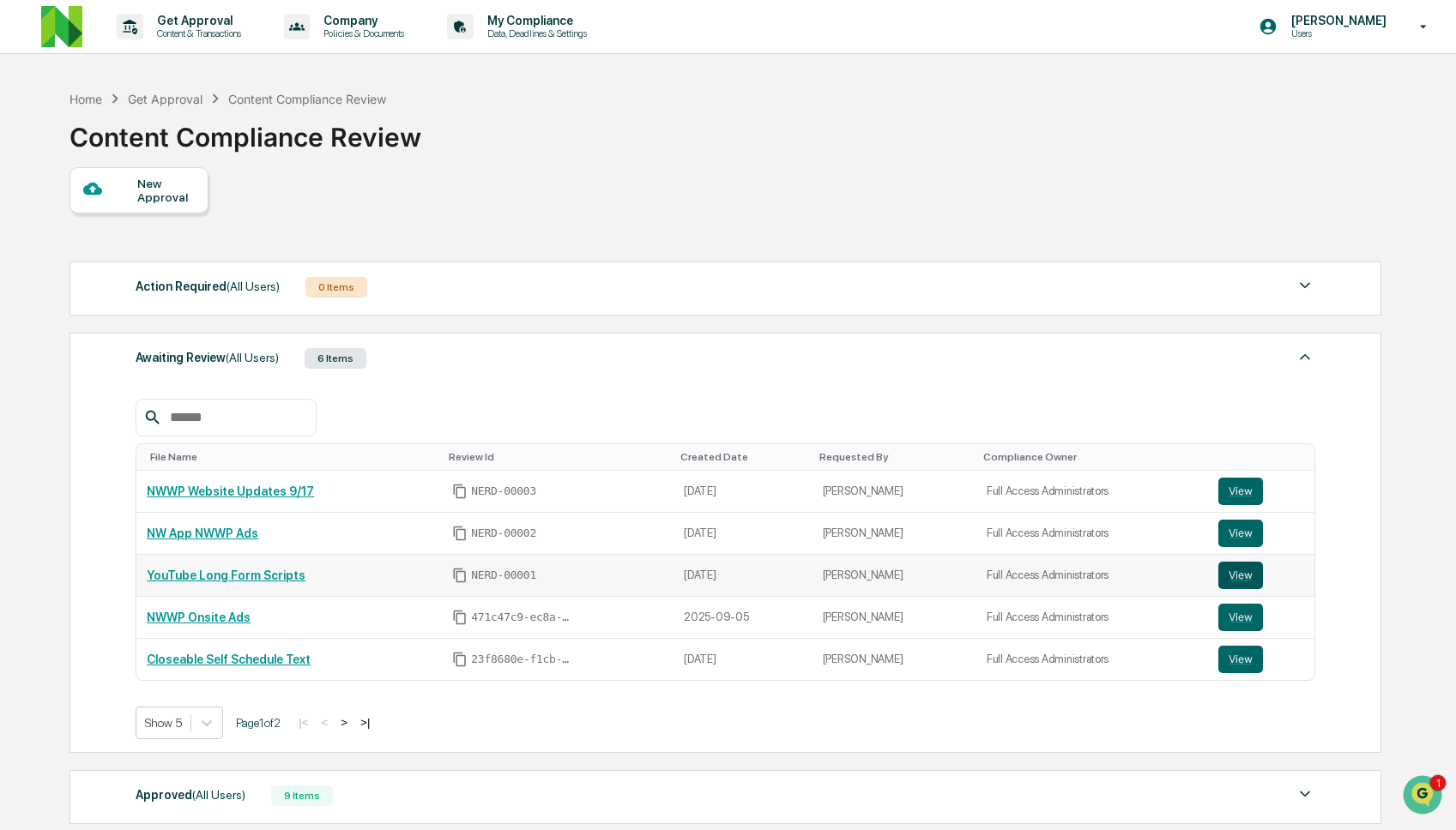
click at [1228, 577] on button "View" at bounding box center [1241, 575] width 45 height 27
